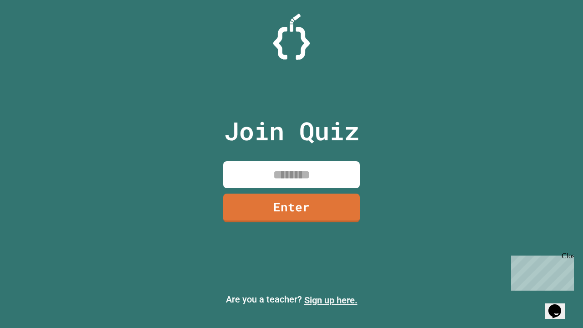
click at [331, 300] on link "Sign up here." at bounding box center [330, 300] width 53 height 11
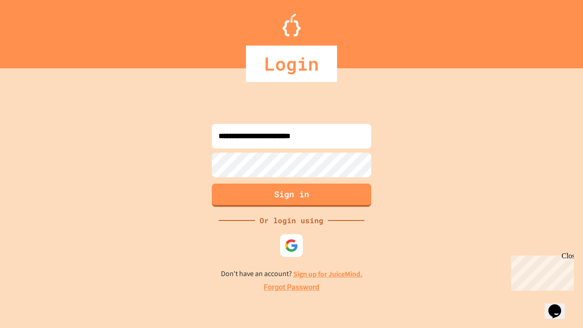
type input "**********"
